Goal: Navigation & Orientation: Find specific page/section

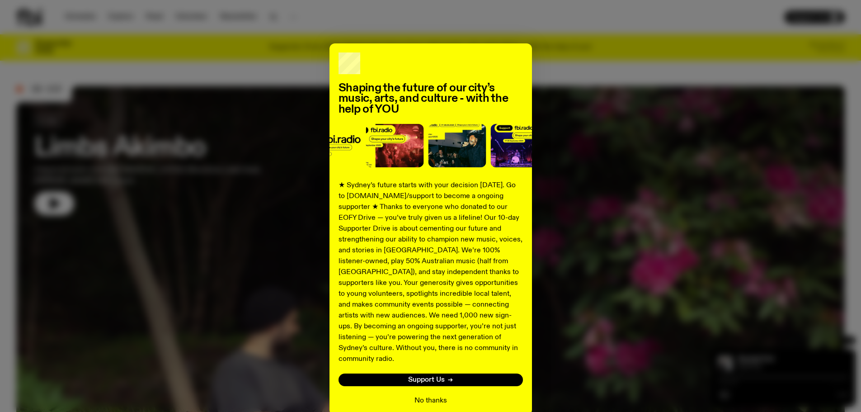
click at [433, 395] on button "No thanks" at bounding box center [430, 400] width 33 height 11
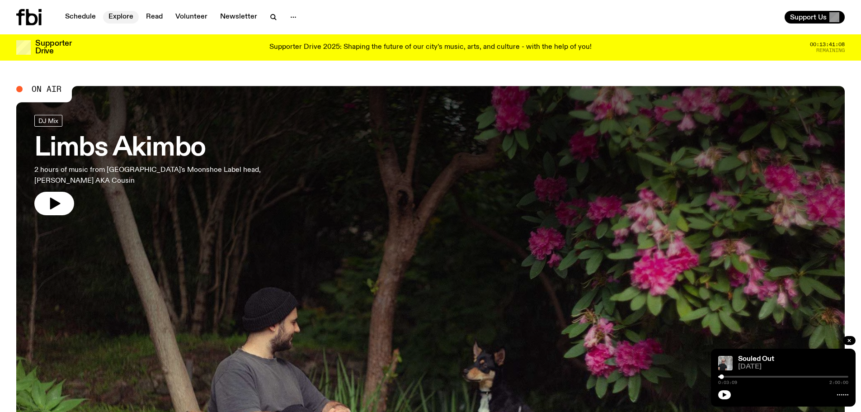
click at [125, 18] on link "Explore" at bounding box center [121, 17] width 36 height 13
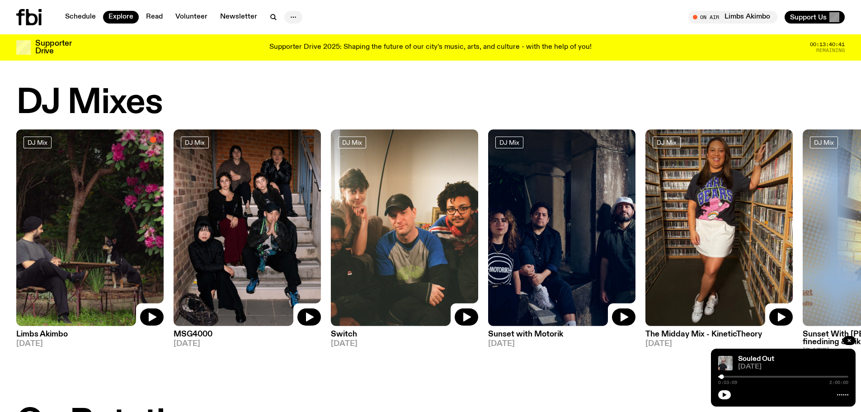
click at [295, 17] on circle "button" at bounding box center [295, 17] width 1 height 1
click at [158, 18] on link "Read" at bounding box center [155, 17] width 28 height 13
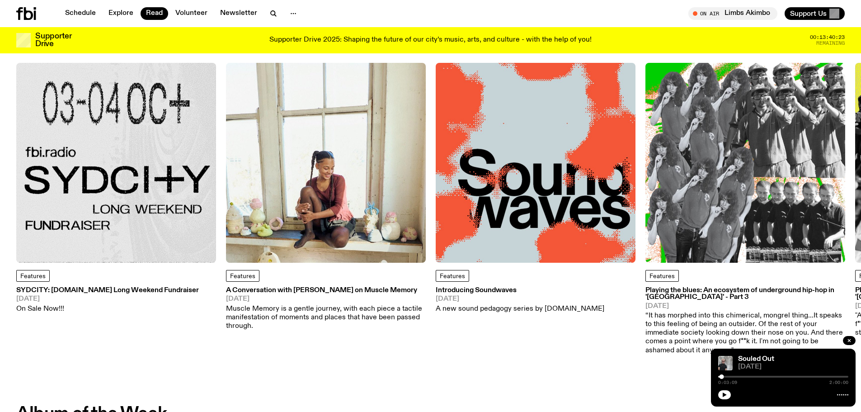
scroll to position [45, 0]
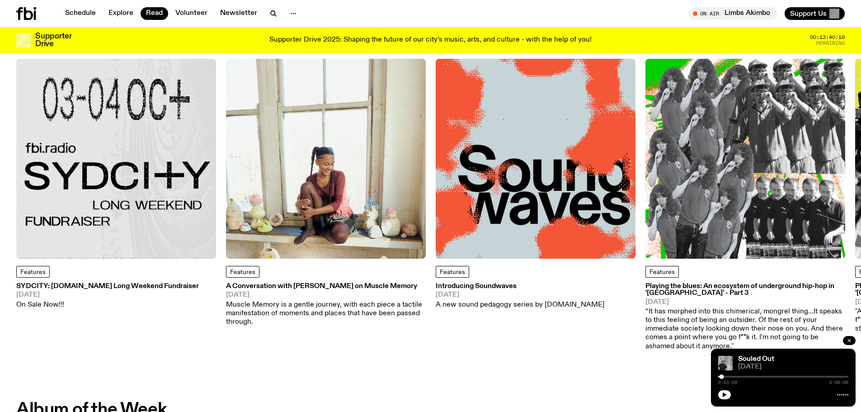
click at [852, 338] on button "button" at bounding box center [849, 340] width 13 height 9
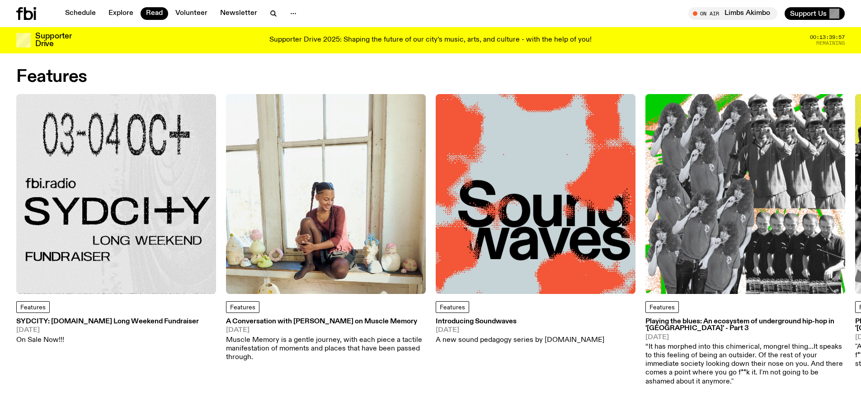
scroll to position [0, 0]
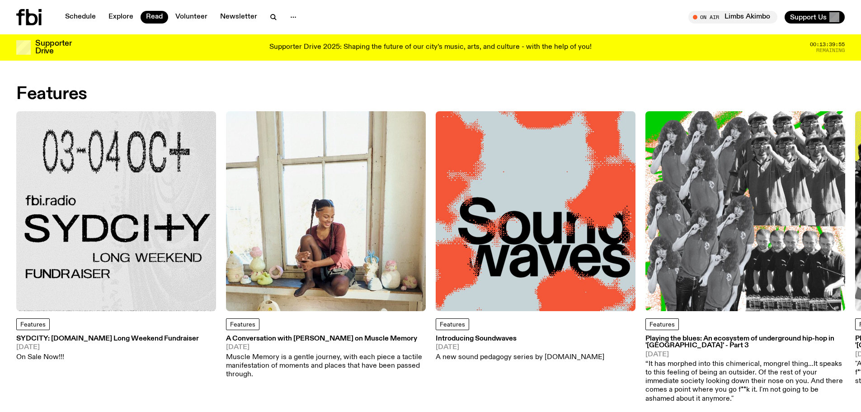
click at [139, 227] on img at bounding box center [116, 211] width 200 height 200
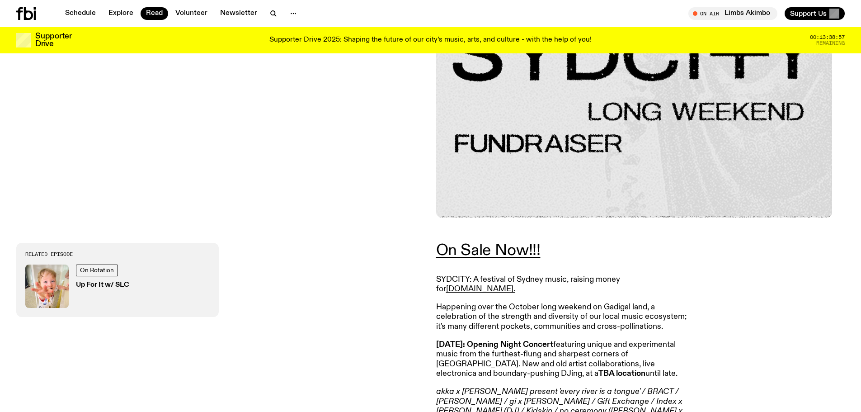
scroll to position [268, 0]
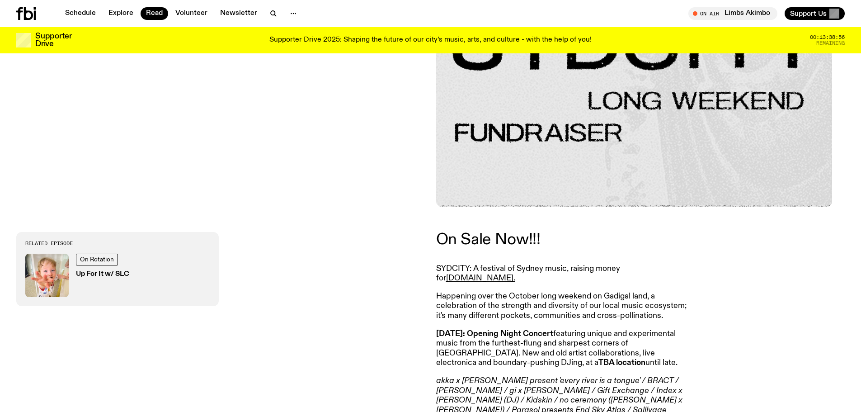
click at [500, 236] on link "On Sale Now!!!" at bounding box center [488, 239] width 104 height 16
click at [239, 12] on link "Newsletter" at bounding box center [239, 13] width 48 height 13
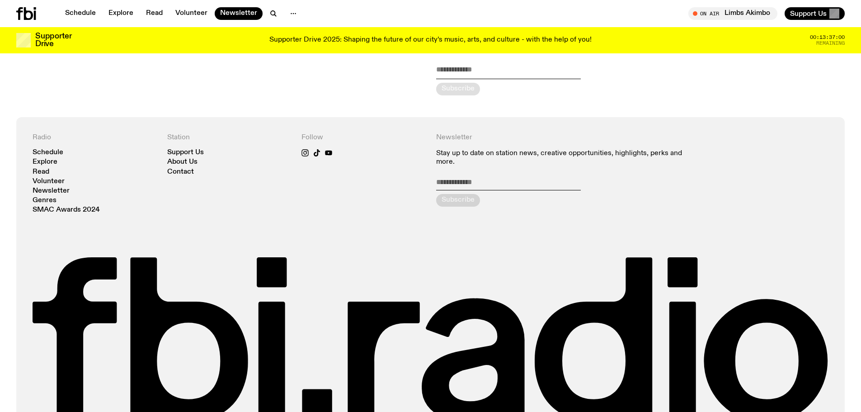
scroll to position [175, 0]
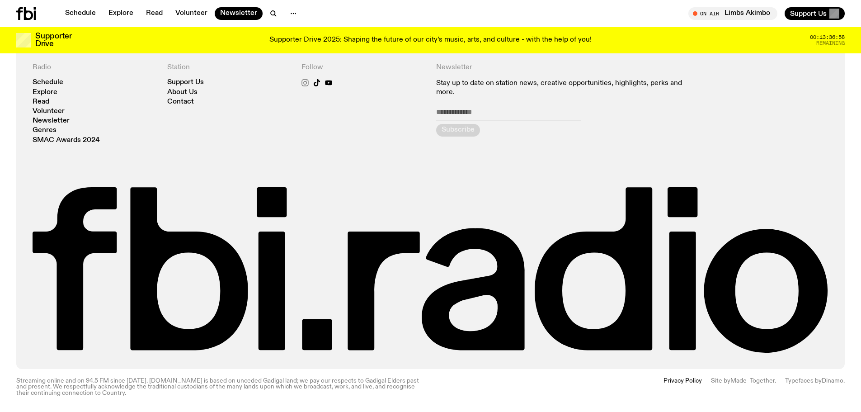
click at [303, 85] on icon at bounding box center [304, 82] width 7 height 7
